Goal: Navigation & Orientation: Find specific page/section

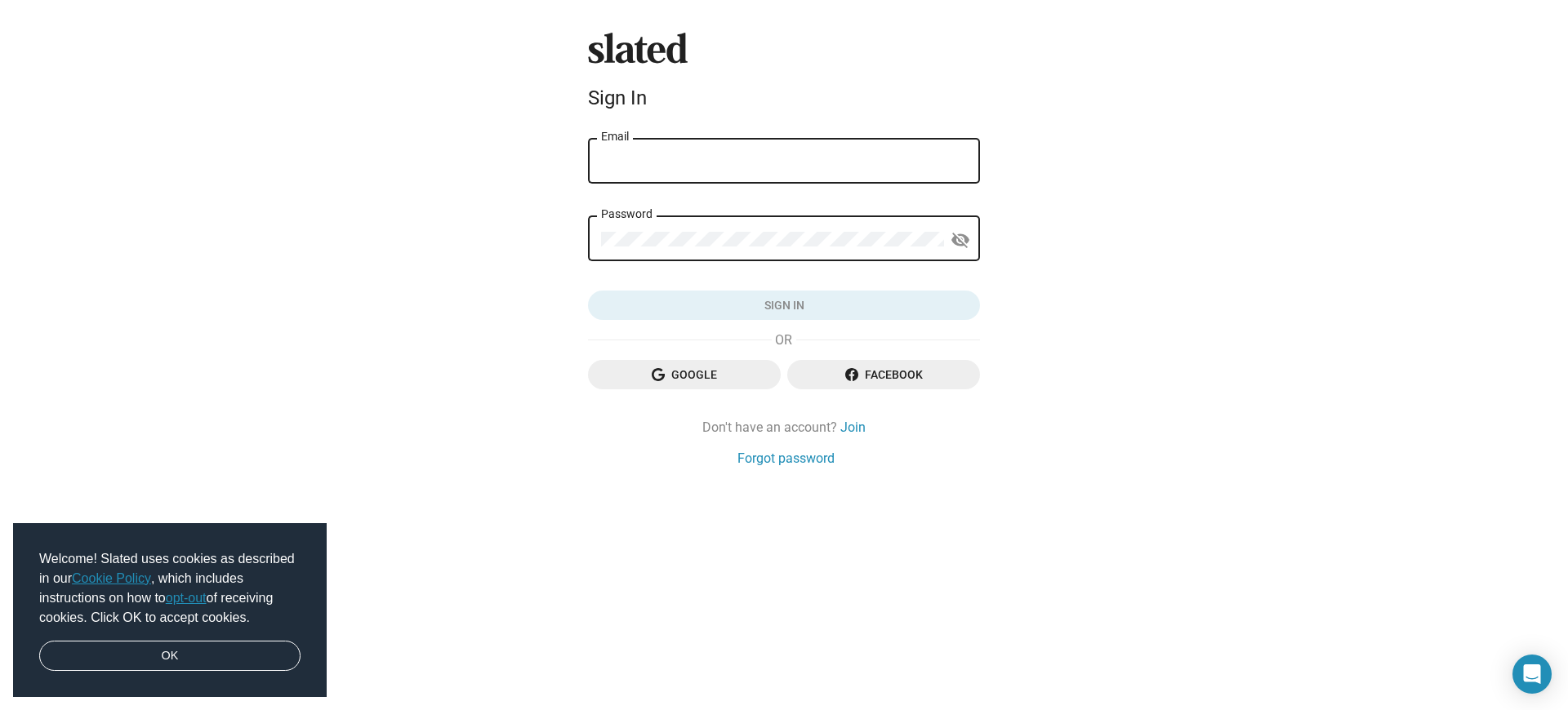
click at [115, 578] on link "Cookie Policy" at bounding box center [111, 578] width 79 height 14
click at [784, 305] on button "Click here to validate form" at bounding box center [784, 305] width 392 height 29
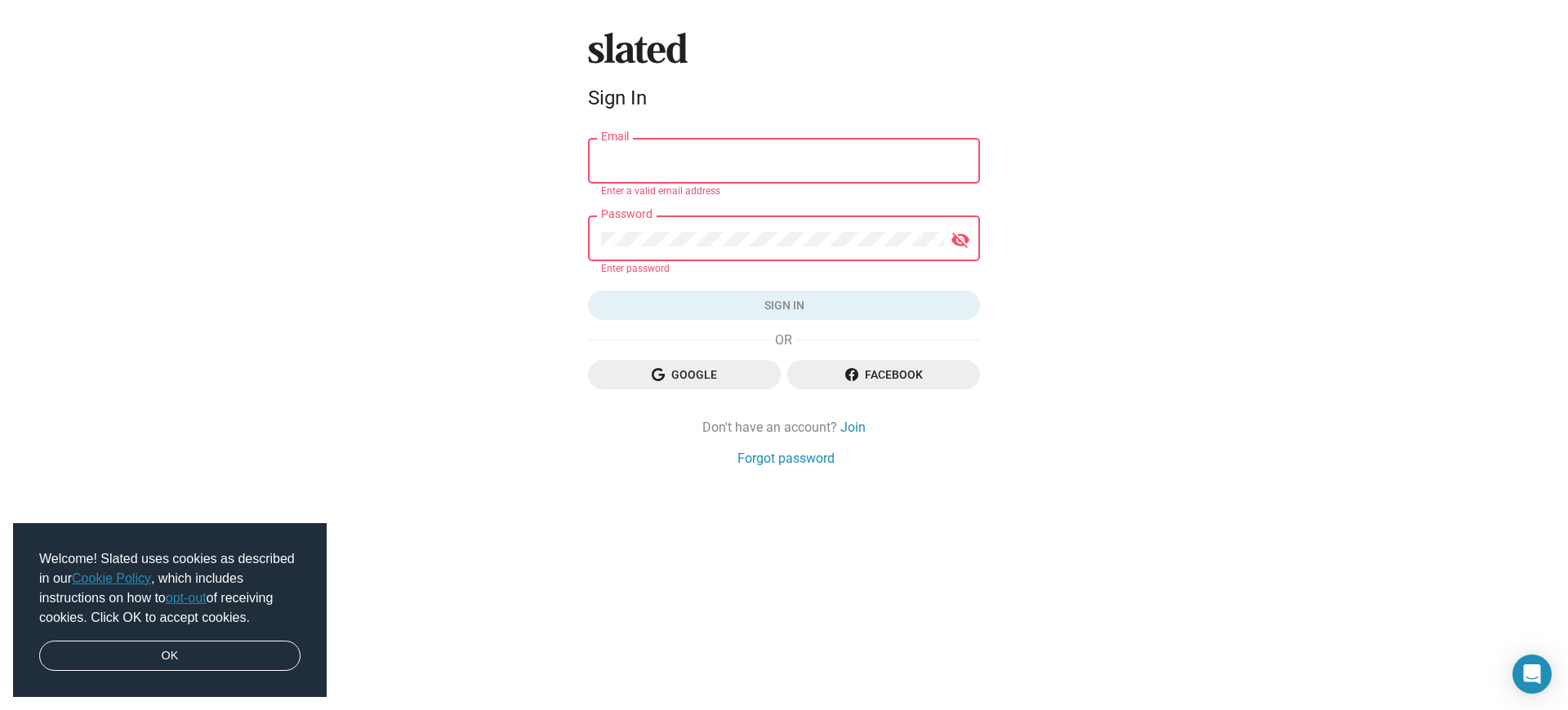
click at [784, 305] on button "Click here to validate form" at bounding box center [784, 305] width 392 height 29
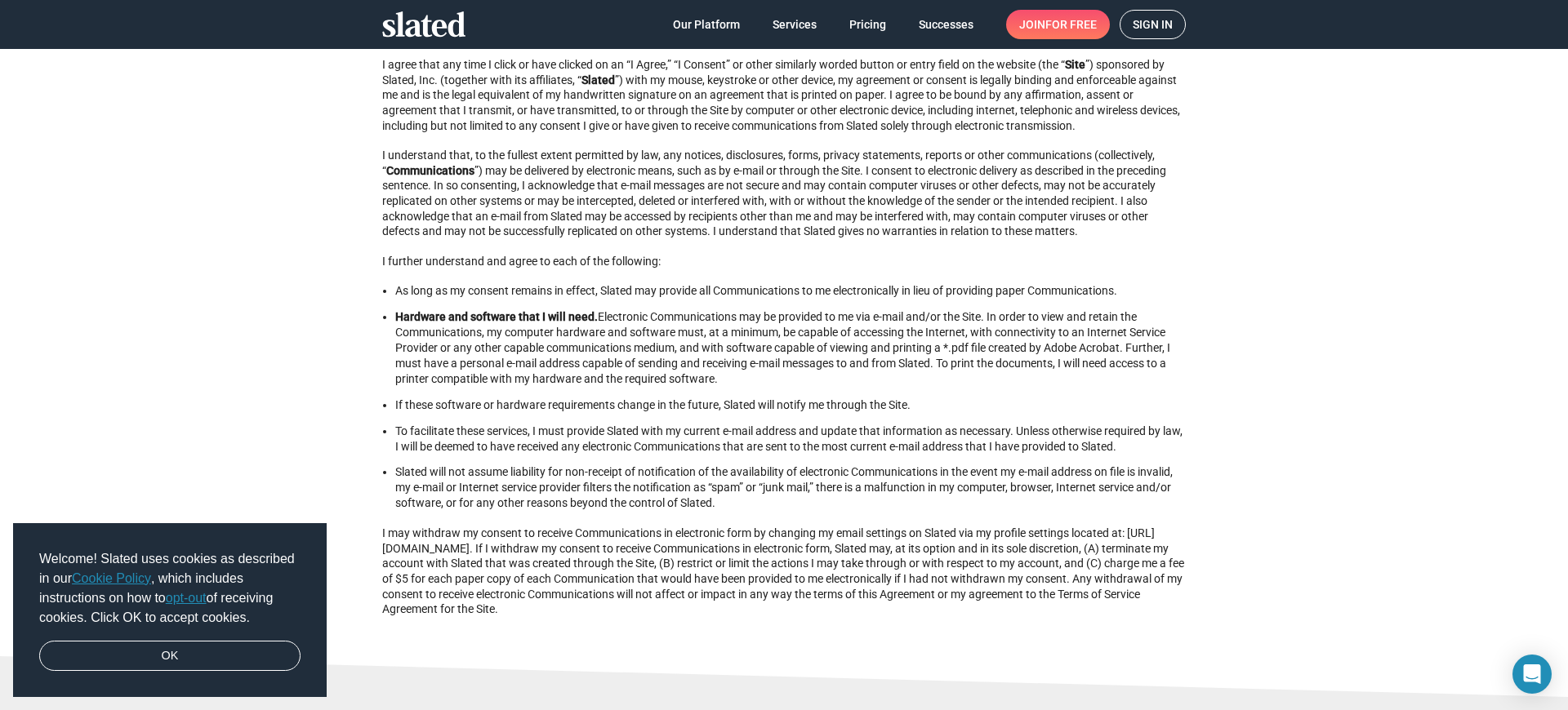
scroll to position [3, 0]
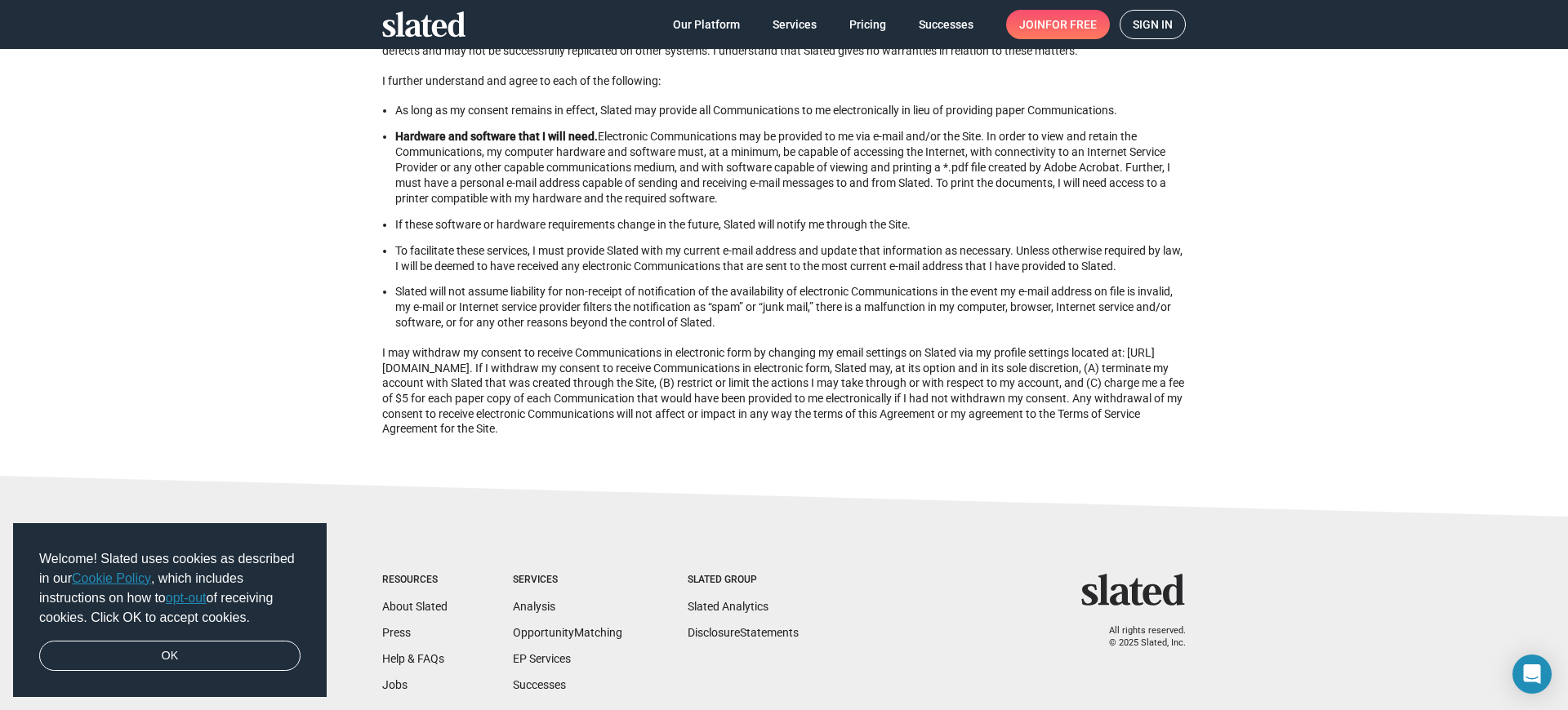
scroll to position [0, 0]
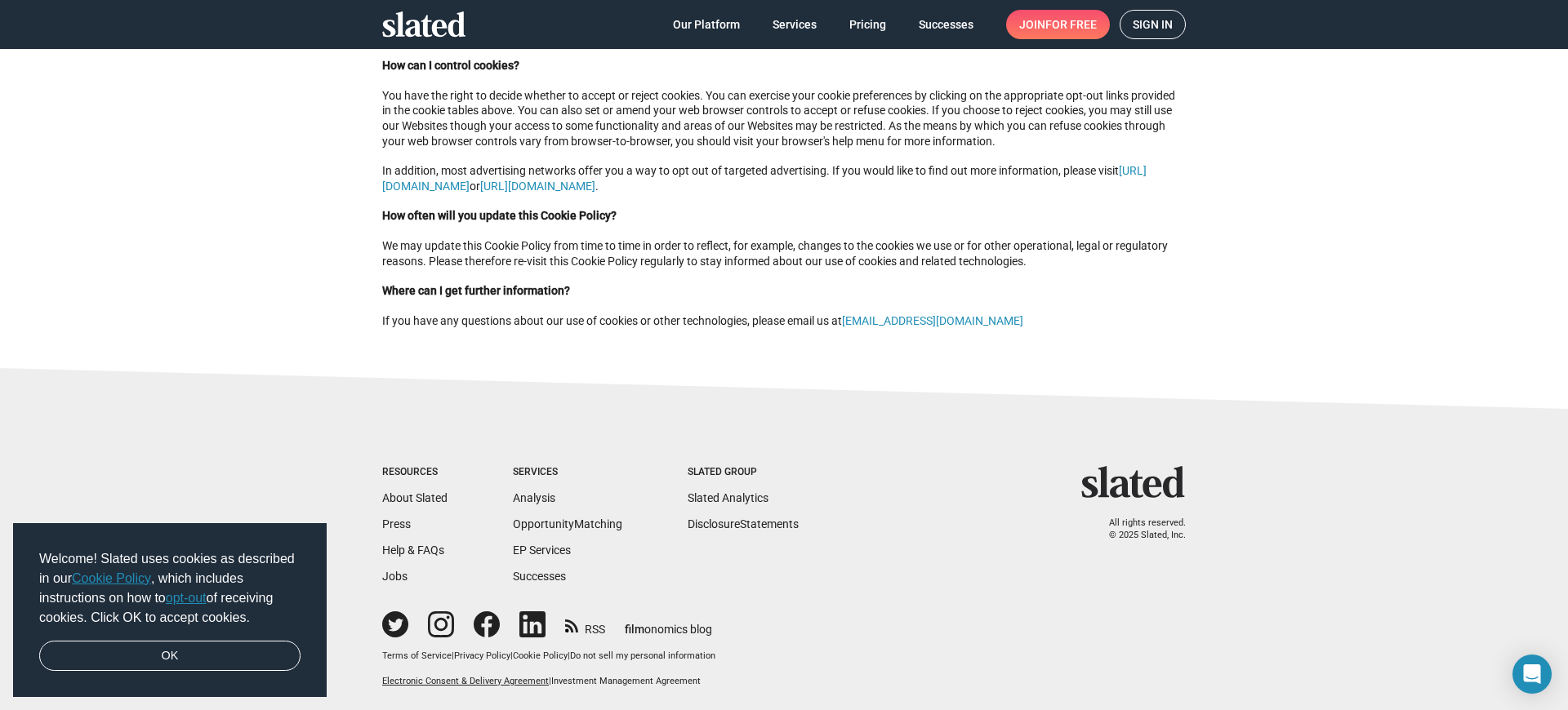
click at [458, 681] on link "Electronic Consent & Delivery Agreement" at bounding box center [466, 682] width 167 height 11
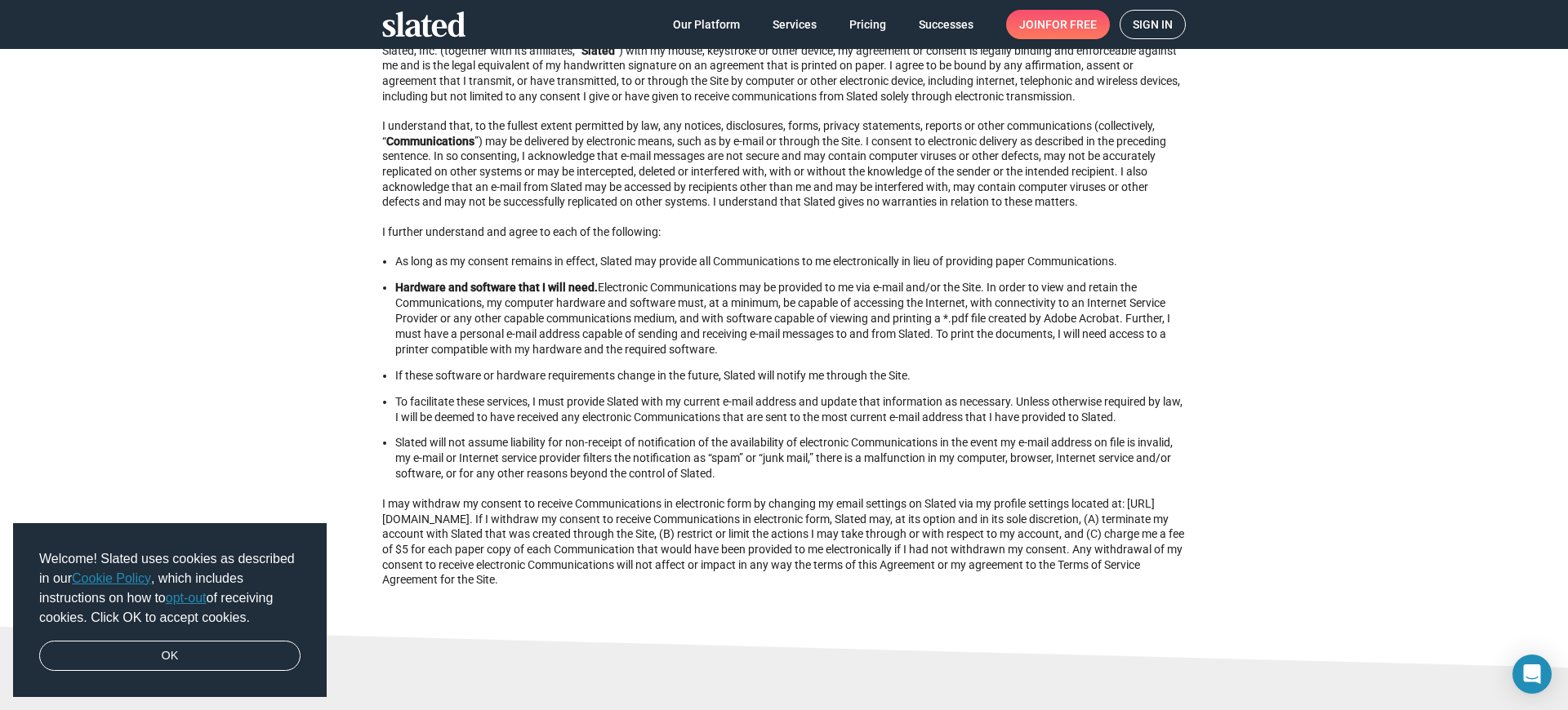
scroll to position [8, 0]
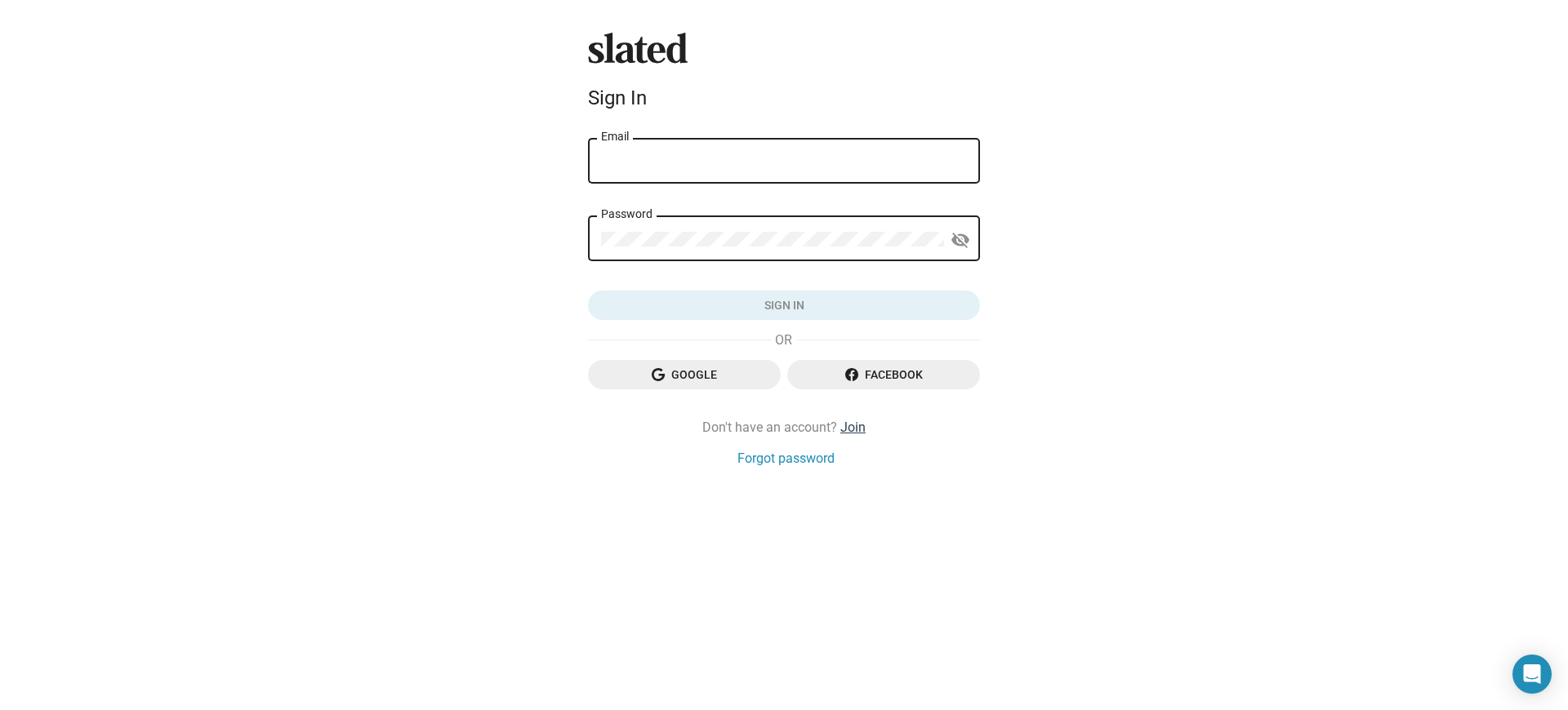
click at [853, 427] on link "Join" at bounding box center [853, 427] width 26 height 17
